Goal: Transaction & Acquisition: Purchase product/service

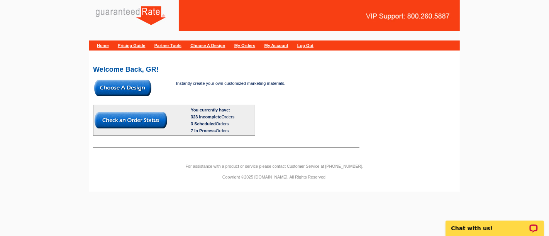
click at [108, 84] on img at bounding box center [122, 88] width 57 height 16
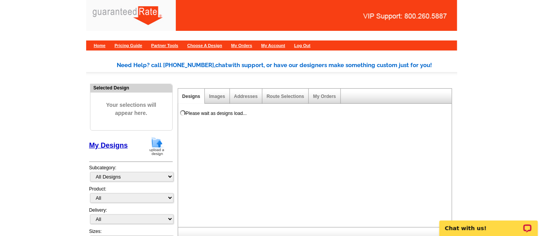
click at [155, 147] on img at bounding box center [157, 147] width 20 height 20
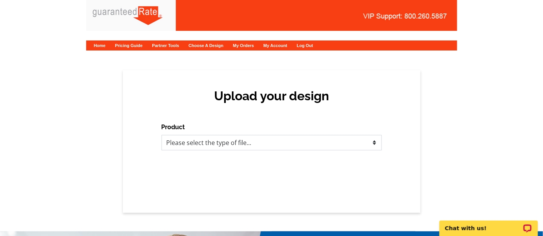
click at [220, 143] on select "Please select the type of file... Postcards Calendars Business Cards Letters an…" at bounding box center [271, 142] width 220 height 15
select select "1"
click at [161, 135] on select "Please select the type of file... Postcards Calendars Business Cards Letters an…" at bounding box center [271, 142] width 220 height 15
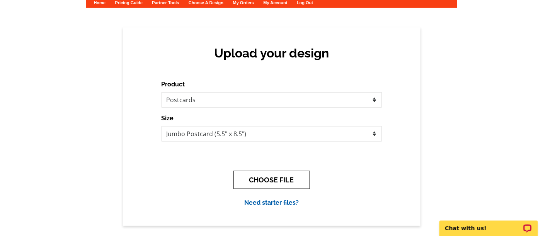
click at [295, 172] on button "CHOOSE FILE" at bounding box center [271, 180] width 76 height 18
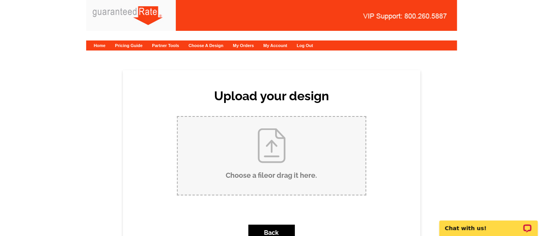
click at [272, 153] on input "Choose a file or drag it here ." at bounding box center [272, 156] width 188 height 78
type input "C:\fakepath\Updated RJ Meyerhoffer Tom Alexander Custom Jumbo Postcard (1).pdf"
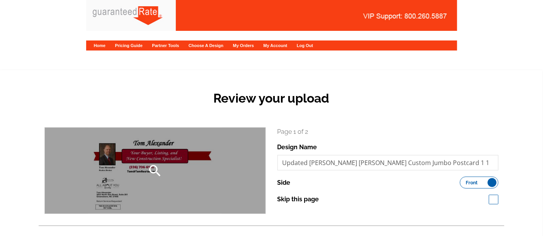
click at [114, 169] on div "search" at bounding box center [155, 171] width 221 height 86
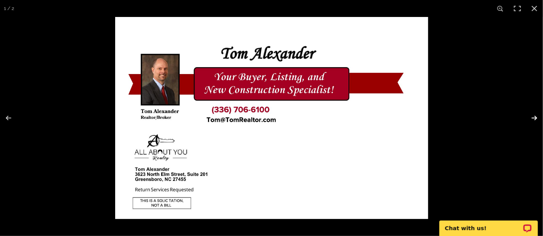
click at [536, 115] on button at bounding box center [529, 118] width 27 height 39
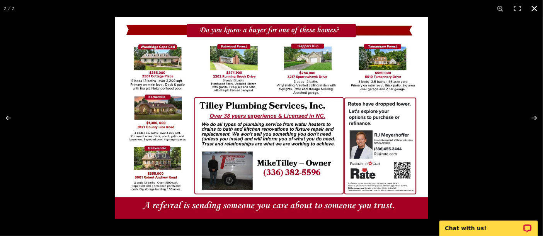
click at [537, 7] on button at bounding box center [534, 8] width 17 height 17
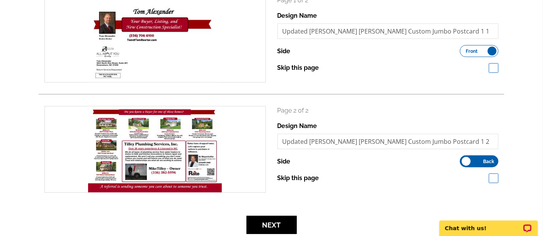
scroll to position [172, 0]
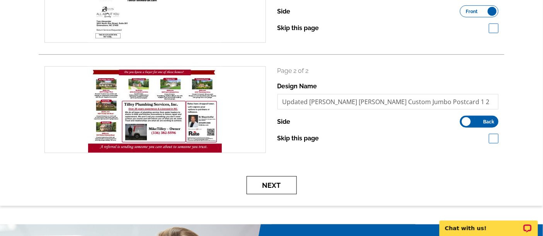
click at [259, 189] on button "Next" at bounding box center [271, 186] width 50 height 18
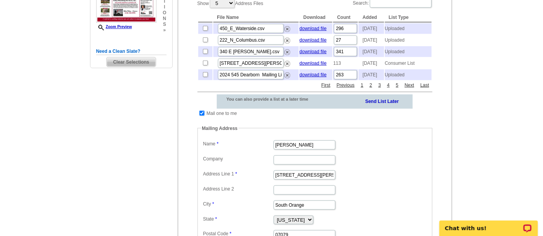
scroll to position [214, 0]
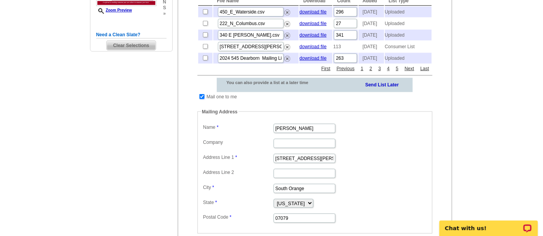
click at [199, 99] on input "checkbox" at bounding box center [201, 96] width 5 height 5
checkbox input "false"
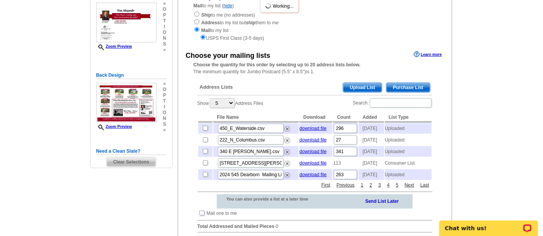
scroll to position [86, 0]
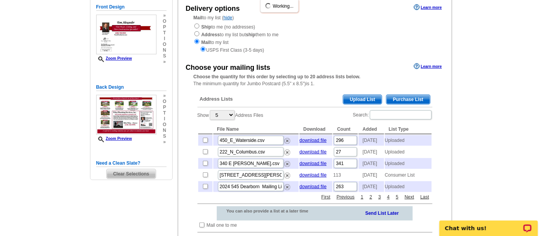
click at [356, 97] on span "Upload List" at bounding box center [362, 99] width 38 height 9
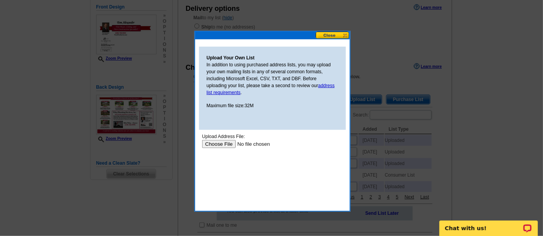
scroll to position [0, 0]
click at [216, 146] on input "file" at bounding box center [251, 144] width 98 height 8
type input "C:\fakepath\final spreadsheet RJ tom mailing list.xlsx"
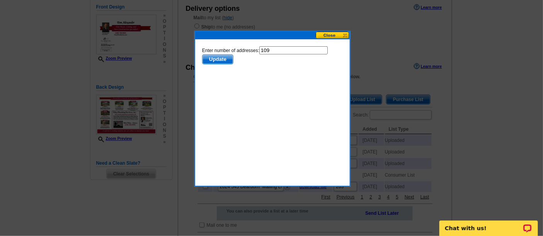
click at [216, 58] on span "Update" at bounding box center [217, 59] width 31 height 9
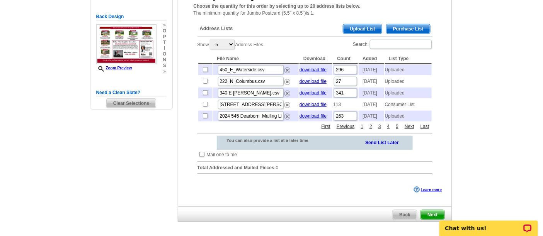
scroll to position [172, 0]
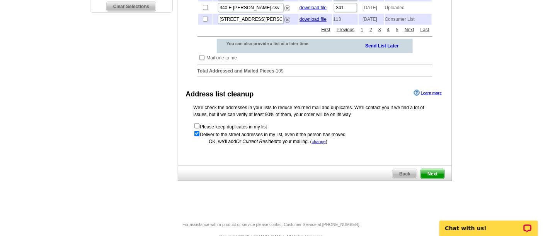
scroll to position [257, 0]
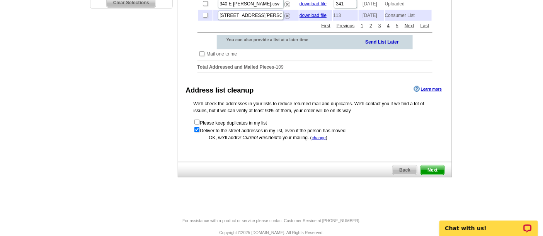
click at [436, 175] on span "Next" at bounding box center [432, 170] width 23 height 9
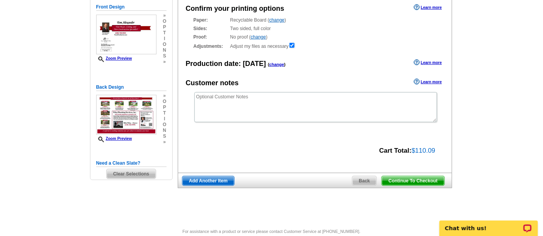
click at [406, 181] on span "Continue To Checkout" at bounding box center [413, 181] width 62 height 9
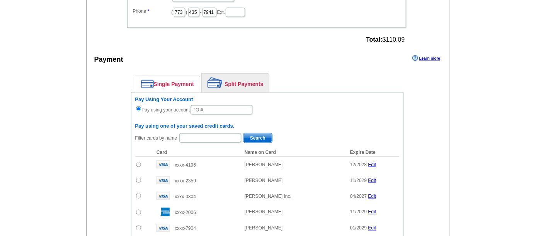
scroll to position [300, 0]
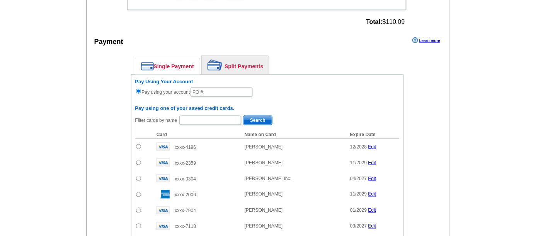
click at [228, 56] on link "Split Payments" at bounding box center [235, 65] width 67 height 19
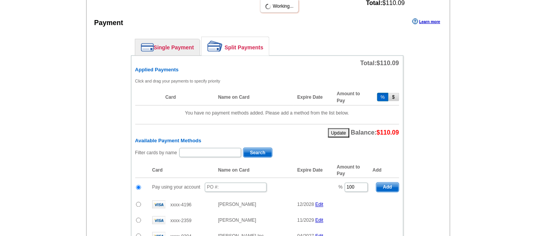
scroll to position [343, 0]
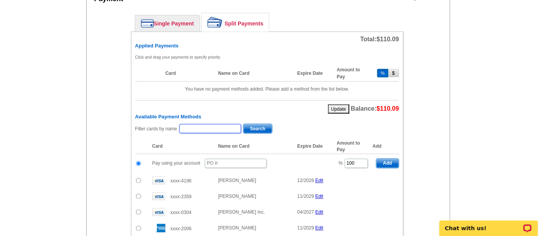
click at [205, 124] on input "text" at bounding box center [210, 128] width 62 height 9
type input "[PERSON_NAME]"
click at [248, 126] on span "Search" at bounding box center [257, 128] width 29 height 9
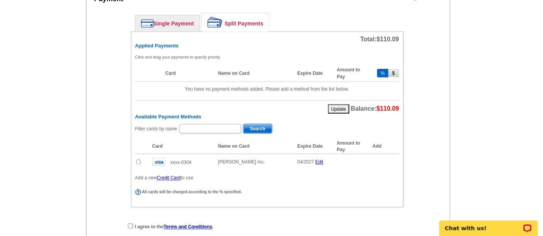
click at [139, 160] on input "radio" at bounding box center [138, 162] width 5 height 5
radio input "true"
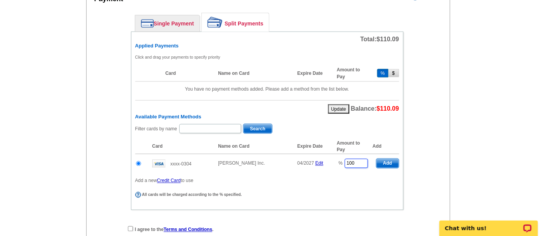
drag, startPoint x: 356, startPoint y: 157, endPoint x: 335, endPoint y: 155, distance: 21.4
click at [335, 155] on td "% 100" at bounding box center [352, 164] width 39 height 19
click at [389, 159] on span "Add" at bounding box center [387, 163] width 22 height 9
type input "100"
radio input "false"
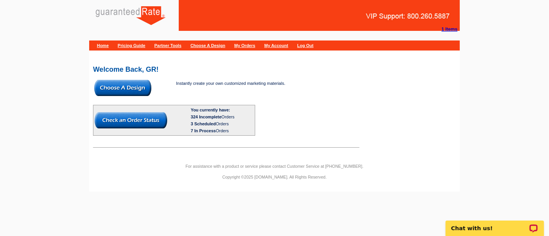
click at [147, 87] on img at bounding box center [122, 88] width 57 height 16
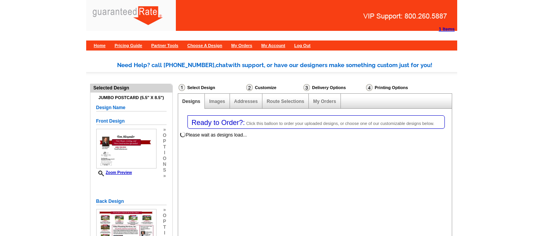
select select "1"
select select "2"
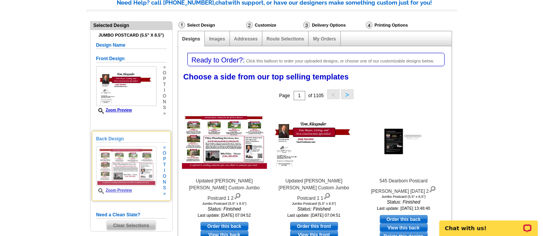
scroll to position [86, 0]
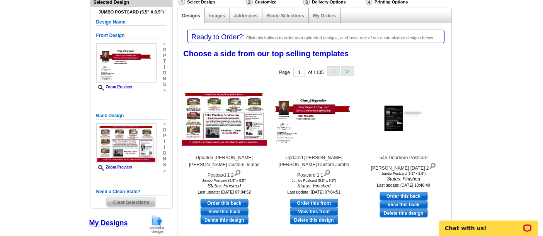
click at [156, 222] on img at bounding box center [157, 225] width 20 height 20
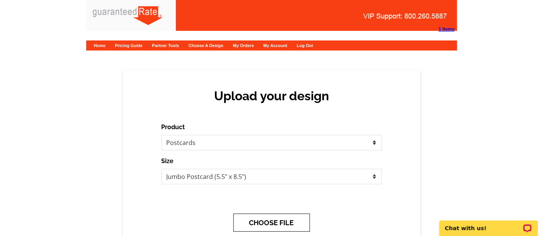
click at [251, 222] on button "CHOOSE FILE" at bounding box center [271, 223] width 76 height 18
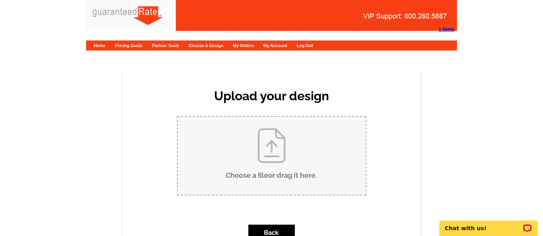
click at [252, 177] on input "Choose a file or drag it here ." at bounding box center [272, 156] width 188 height 78
type input "C:\fakepath\Updated RJ Meyerhoffer Tom Alexander Custom Jumbo Postcard (1).pdf"
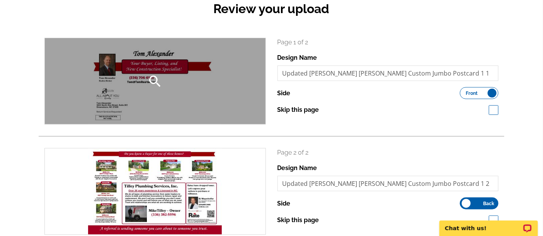
scroll to position [86, 0]
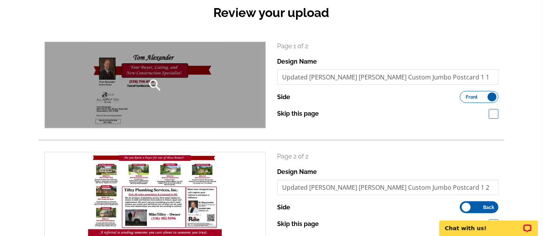
click at [153, 88] on icon "search" at bounding box center [154, 85] width 15 height 15
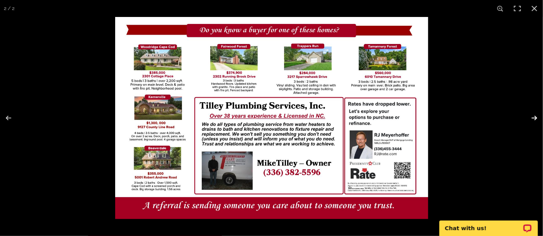
click at [539, 115] on button at bounding box center [529, 118] width 27 height 39
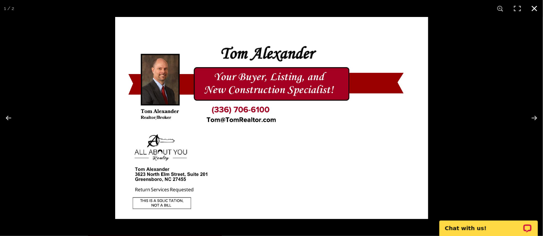
click at [535, 7] on button at bounding box center [534, 8] width 17 height 17
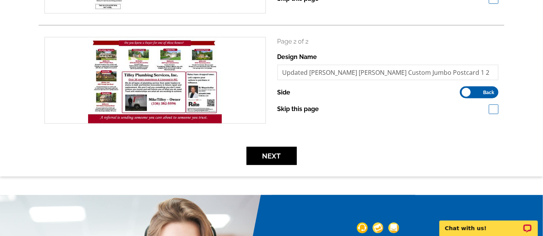
scroll to position [214, 0]
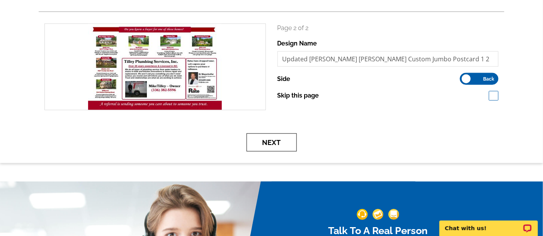
click at [292, 141] on button "Next" at bounding box center [271, 143] width 50 height 18
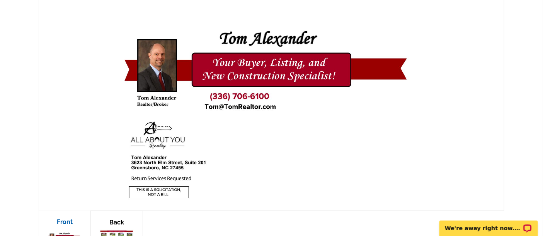
scroll to position [214, 0]
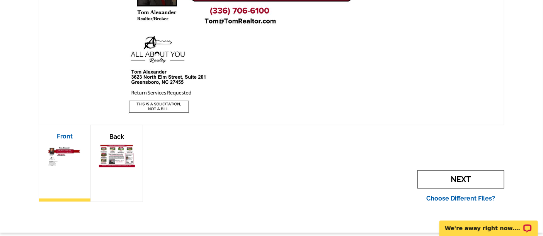
click at [427, 178] on span "Next" at bounding box center [460, 180] width 87 height 18
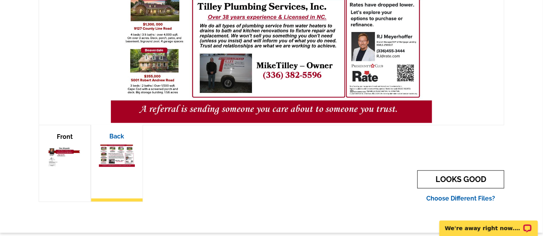
click at [420, 177] on link "LOOKS GOOD" at bounding box center [460, 180] width 87 height 18
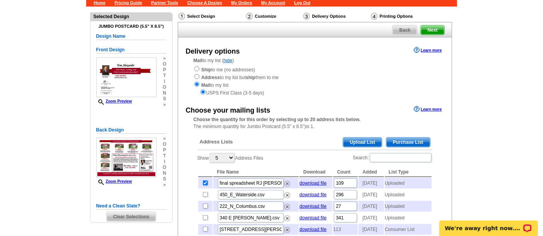
scroll to position [86, 0]
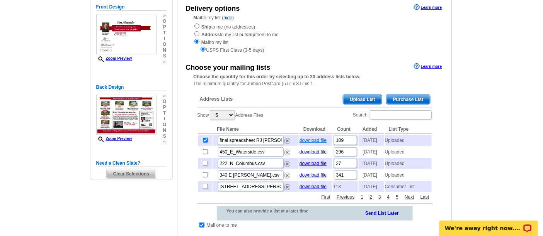
click at [318, 140] on link "download file" at bounding box center [312, 140] width 27 height 5
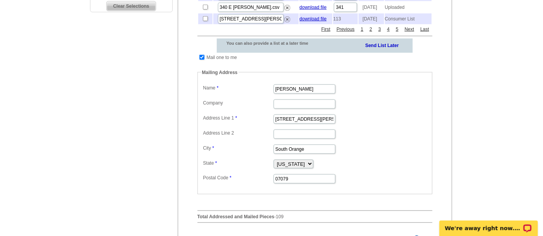
scroll to position [257, 0]
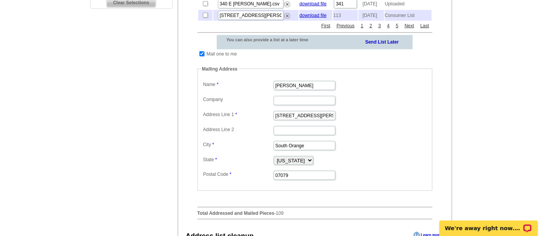
click at [201, 56] on input "checkbox" at bounding box center [201, 53] width 5 height 5
checkbox input "false"
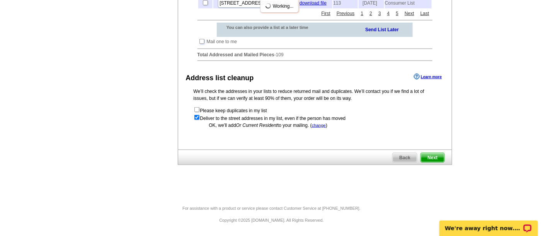
scroll to position [283, 0]
click at [431, 155] on span "Next" at bounding box center [432, 157] width 23 height 9
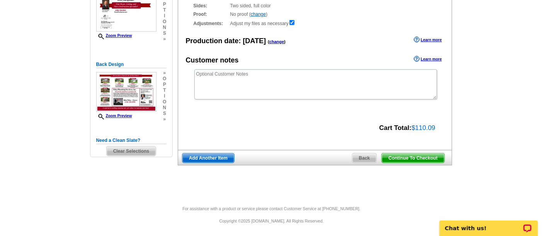
click at [418, 157] on span "Continue To Checkout" at bounding box center [413, 158] width 62 height 9
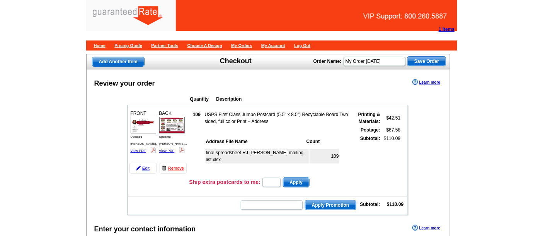
click at [212, 130] on td at bounding box center [277, 130] width 146 height 8
click at [187, 133] on td "FRONT Updated RJ Mey... View PDF BACK" at bounding box center [158, 142] width 60 height 68
click at [202, 132] on td at bounding box center [197, 130] width 14 height 8
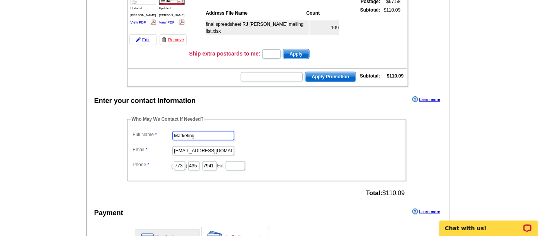
click at [189, 135] on input "Marketing" at bounding box center [203, 135] width 62 height 9
type input "[PERSON_NAME]"
click at [195, 146] on input "marketing@guaranteedrate.com" at bounding box center [203, 150] width 62 height 9
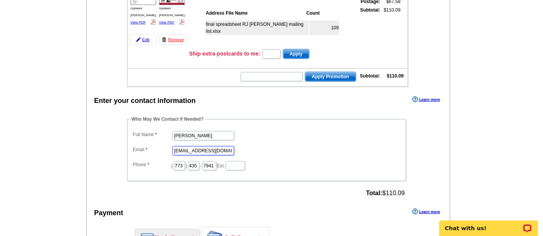
click at [195, 146] on input "marketing@guaranteedrate.com" at bounding box center [203, 150] width 62 height 9
type input "[EMAIL_ADDRESS][PERSON_NAME][DOMAIN_NAME]"
click at [183, 162] on input "773" at bounding box center [179, 165] width 11 height 9
type input "312"
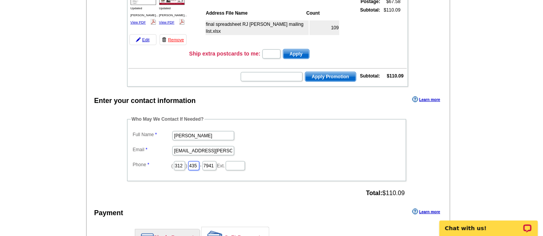
click at [197, 161] on input "435" at bounding box center [193, 165] width 11 height 9
type input "252"
click at [216, 163] on input "7941" at bounding box center [209, 165] width 14 height 9
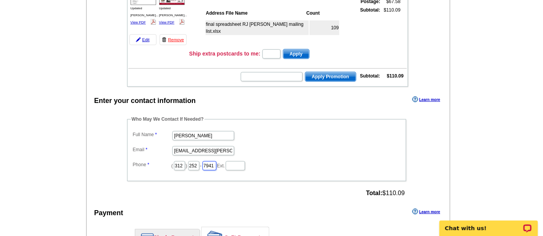
click at [216, 163] on input "7941" at bounding box center [209, 165] width 14 height 9
type input "2423"
click at [293, 138] on dd "[PERSON_NAME]" at bounding box center [266, 135] width 271 height 12
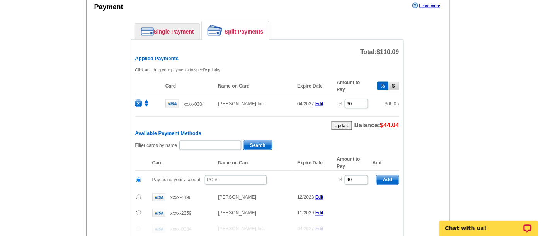
scroll to position [343, 0]
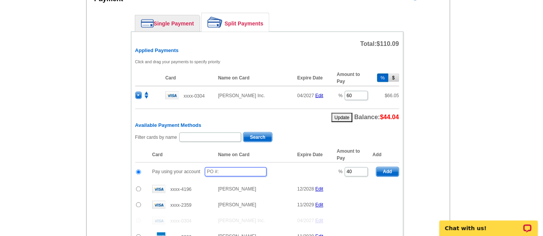
click at [225, 170] on input "text" at bounding box center [236, 172] width 62 height 9
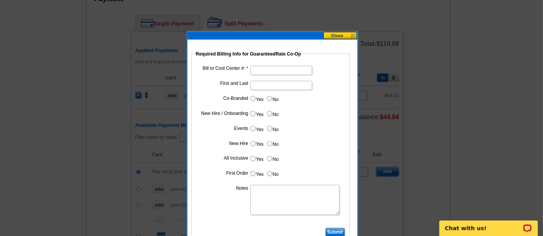
type input "91125_0937_AA"
click at [272, 69] on input "Bill to Cost Center #:" at bounding box center [281, 70] width 62 height 9
type input "1096"
click at [263, 83] on input "First and Last" at bounding box center [281, 85] width 62 height 9
type input "RJ Meyerhoffer"
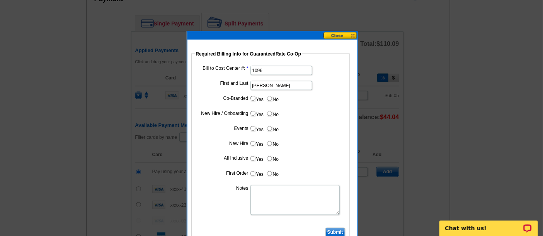
click at [250, 96] on label "Yes" at bounding box center [257, 98] width 14 height 9
click at [250, 96] on input "Yes" at bounding box center [252, 98] width 5 height 5
radio input "true"
click at [253, 115] on input "Cost paid by cobrand" at bounding box center [281, 115] width 62 height 9
type input "40"
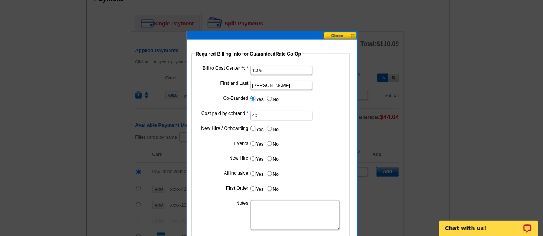
click at [321, 103] on dd "Yes No" at bounding box center [270, 100] width 151 height 12
click at [268, 128] on input "No" at bounding box center [269, 128] width 5 height 5
radio input "true"
click at [268, 143] on input "No" at bounding box center [269, 143] width 5 height 5
radio input "true"
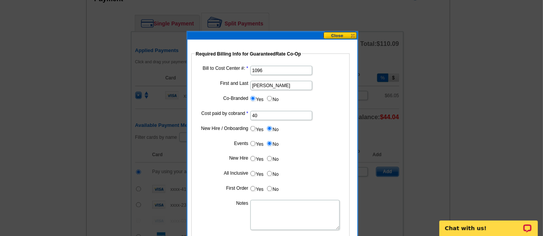
click at [268, 158] on input "No" at bounding box center [269, 158] width 5 height 5
radio input "true"
drag, startPoint x: 268, startPoint y: 173, endPoint x: 271, endPoint y: 179, distance: 7.1
click at [268, 172] on input "No" at bounding box center [269, 174] width 5 height 5
radio input "true"
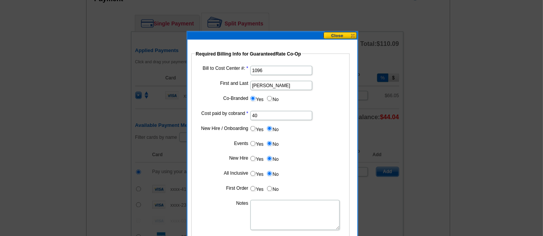
click at [269, 187] on input "No" at bounding box center [269, 189] width 5 height 5
radio input "true"
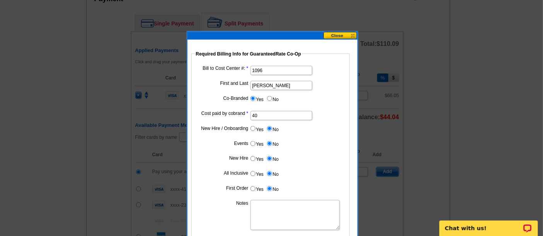
click at [282, 211] on textarea "Notes" at bounding box center [294, 216] width 89 height 30
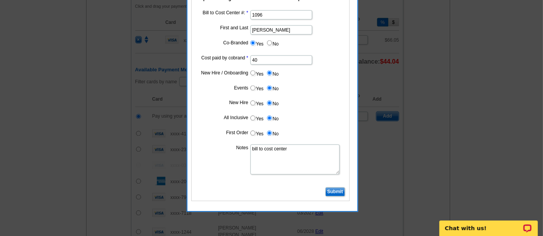
scroll to position [429, 0]
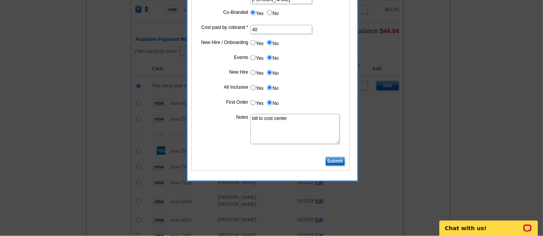
type textarea "bill to cost center"
click at [331, 161] on input "Submit" at bounding box center [335, 161] width 20 height 9
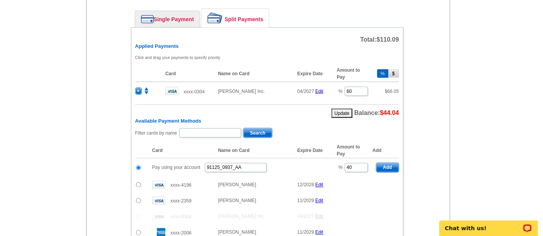
scroll to position [343, 0]
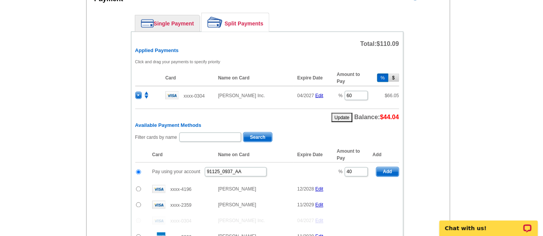
click at [390, 168] on span "Add" at bounding box center [387, 172] width 22 height 9
radio input "false"
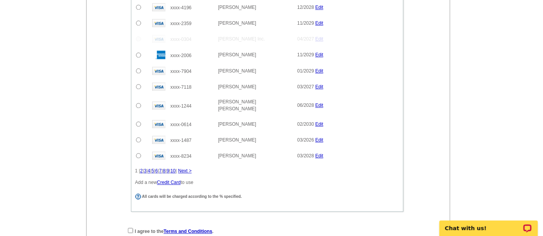
scroll to position [601, 0]
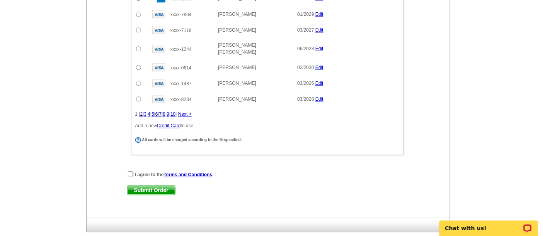
click at [129, 172] on input "checkbox" at bounding box center [130, 174] width 5 height 5
checkbox input "true"
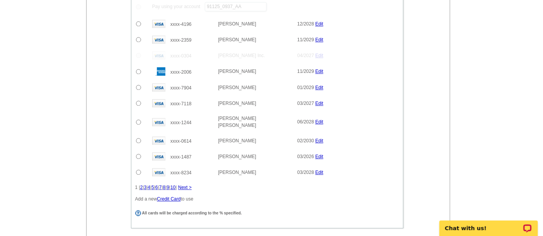
scroll to position [630, 0]
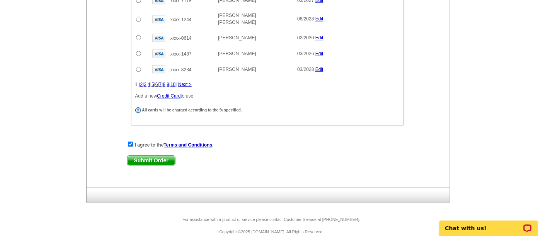
click at [150, 156] on span "Submit Order" at bounding box center [151, 160] width 48 height 9
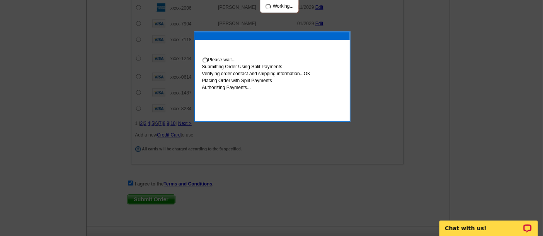
scroll to position [670, 0]
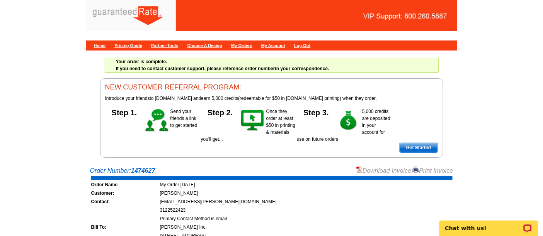
click at [362, 170] on link "Download Invoice" at bounding box center [383, 171] width 55 height 7
